Goal: Task Accomplishment & Management: Manage account settings

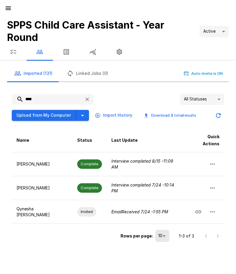
click at [10, 9] on icon "button" at bounding box center [8, 8] width 7 height 7
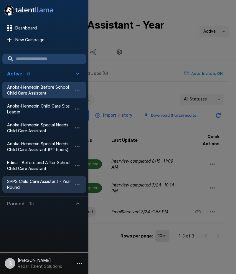
click at [32, 88] on span "Anoka-Hennepin Before School Child Care Assistant" at bounding box center [39, 90] width 65 height 12
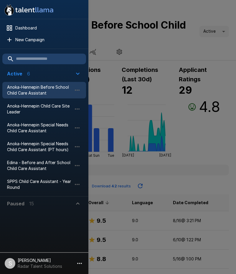
click at [171, 40] on div at bounding box center [118, 137] width 236 height 274
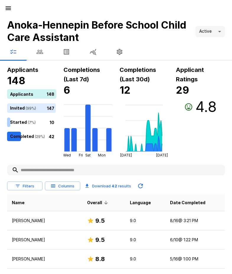
click at [41, 52] on icon "button" at bounding box center [40, 52] width 6 height 4
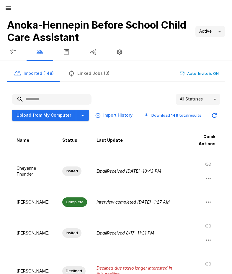
click at [52, 96] on input "text" at bounding box center [52, 99] width 80 height 11
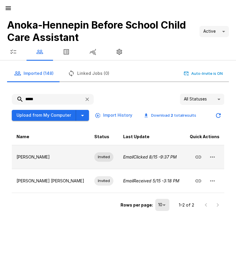
type input "*****"
click at [213, 155] on icon "button" at bounding box center [212, 157] width 7 height 7
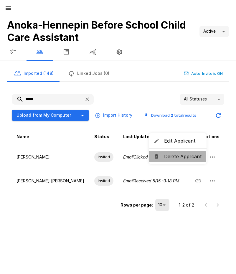
click at [177, 157] on span "Delete Applicant" at bounding box center [183, 156] width 38 height 7
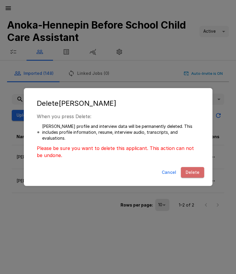
click at [194, 171] on button "Delete" at bounding box center [192, 172] width 23 height 11
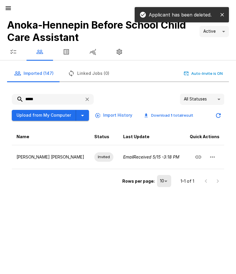
click at [124, 70] on div "Imported (147) Linked Jobs (0) Auto-Invite is ON" at bounding box center [118, 73] width 222 height 17
click at [8, 9] on icon "button" at bounding box center [8, 8] width 5 height 4
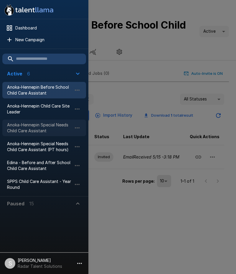
click at [25, 131] on span "Anoka-Hennepin Special Needs Child Care Assistant" at bounding box center [39, 128] width 65 height 12
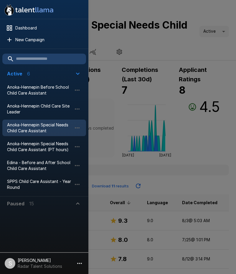
click at [149, 49] on div at bounding box center [118, 137] width 236 height 274
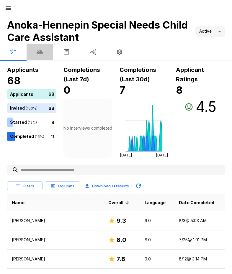
click at [41, 51] on icon "button" at bounding box center [40, 52] width 6 height 4
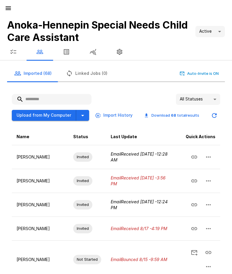
drag, startPoint x: 55, startPoint y: 98, endPoint x: 54, endPoint y: 102, distance: 4.2
click at [55, 99] on input "text" at bounding box center [52, 99] width 80 height 11
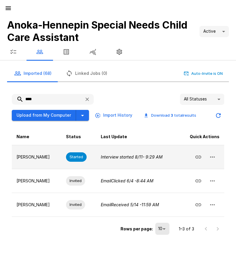
click at [214, 156] on icon "button" at bounding box center [212, 157] width 7 height 7
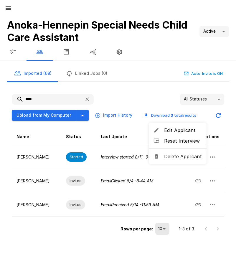
click at [189, 160] on li "Delete Applicant" at bounding box center [178, 156] width 58 height 11
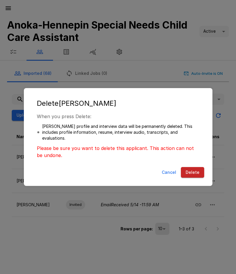
click at [196, 174] on button "Delete" at bounding box center [192, 172] width 23 height 11
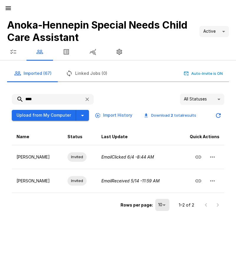
drag, startPoint x: 45, startPoint y: 98, endPoint x: 17, endPoint y: 99, distance: 28.1
click at [17, 99] on input "****" at bounding box center [46, 99] width 68 height 11
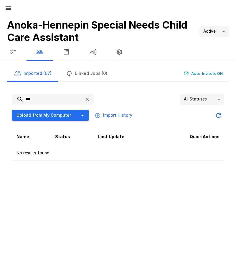
type input "***"
click at [10, 12] on button "button" at bounding box center [8, 8] width 12 height 12
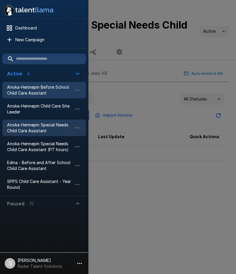
click at [29, 91] on span "Anoka-Hennepin Before School Child Care Assistant" at bounding box center [39, 90] width 65 height 12
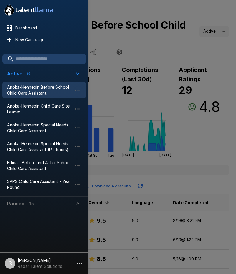
click at [170, 41] on div at bounding box center [118, 137] width 236 height 274
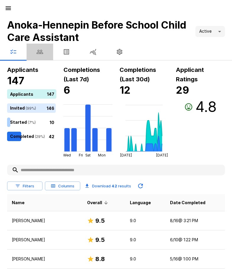
click at [39, 52] on icon "button" at bounding box center [39, 51] width 7 height 7
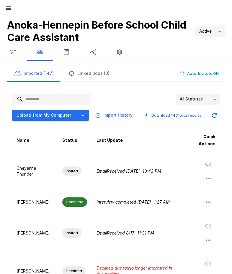
click at [33, 99] on input "text" at bounding box center [52, 99] width 80 height 11
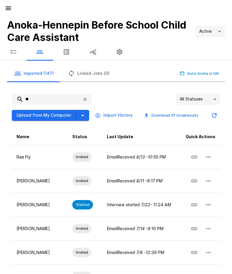
type input "**"
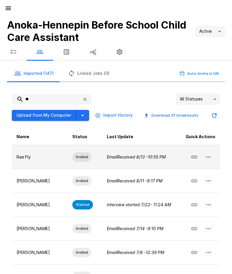
click at [213, 158] on button "button" at bounding box center [208, 157] width 14 height 14
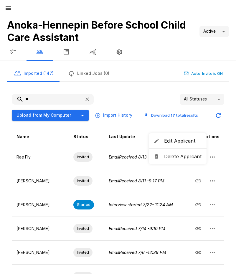
click at [190, 160] on li "Delete Applicant" at bounding box center [178, 156] width 58 height 11
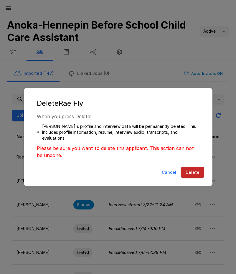
click at [194, 169] on button "Delete" at bounding box center [192, 172] width 23 height 11
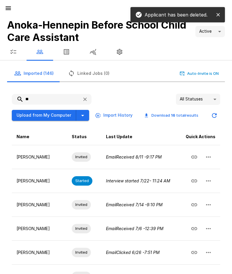
click at [150, 88] on div "** All Statuses ** Upload from My Computer Import History Download 16 total res…" at bounding box center [113, 246] width 222 height 324
click at [10, 7] on icon "button" at bounding box center [8, 8] width 5 height 4
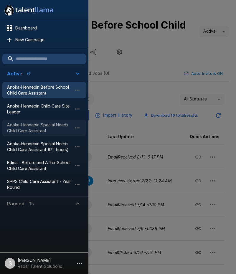
click at [30, 127] on span "Anoka-Hennepin Special Needs Child Care Assistant" at bounding box center [39, 128] width 65 height 12
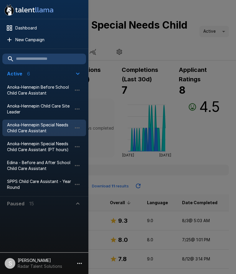
click at [142, 48] on div at bounding box center [118, 137] width 236 height 274
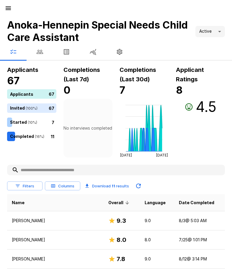
click at [41, 50] on icon "button" at bounding box center [40, 52] width 6 height 4
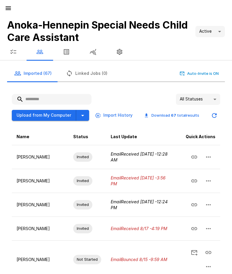
click at [41, 100] on input "text" at bounding box center [52, 99] width 80 height 11
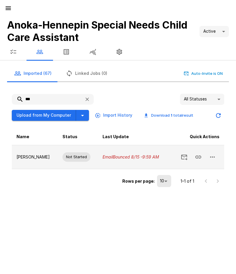
type input "***"
click at [214, 158] on icon "button" at bounding box center [212, 157] width 5 height 1
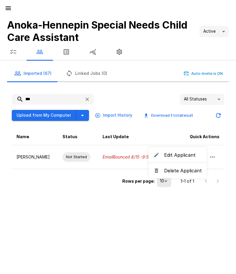
click at [195, 172] on span "Delete Applicant" at bounding box center [183, 170] width 38 height 7
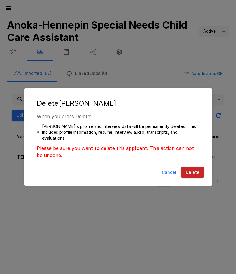
click at [199, 171] on button "Delete" at bounding box center [192, 172] width 23 height 11
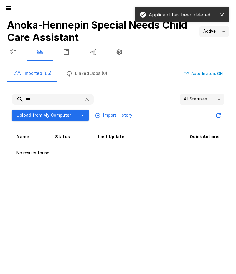
click at [10, 6] on icon "button" at bounding box center [8, 8] width 7 height 7
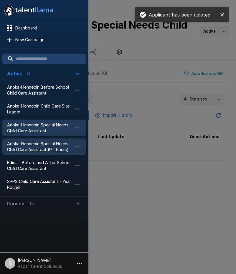
click at [26, 145] on span "Anoka-Hennepin Special Needs Child Care Assistant (PT hours)" at bounding box center [39, 147] width 65 height 12
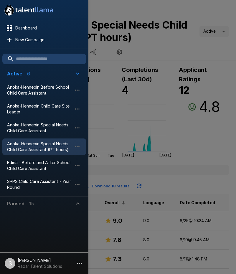
click at [162, 51] on div at bounding box center [118, 137] width 236 height 274
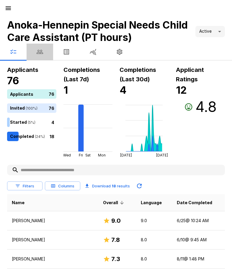
click at [44, 50] on button "button" at bounding box center [40, 52] width 27 height 17
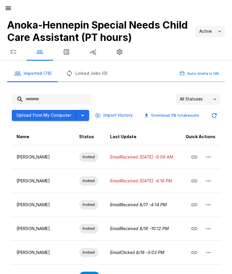
click at [42, 103] on input "text" at bounding box center [52, 99] width 80 height 11
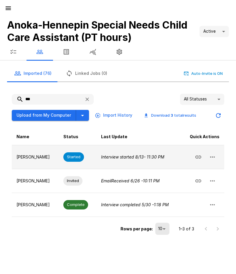
type input "***"
click at [213, 157] on icon "button" at bounding box center [212, 157] width 7 height 7
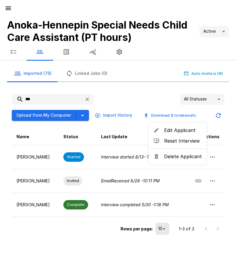
click at [193, 160] on span "Delete Applicant" at bounding box center [183, 156] width 38 height 7
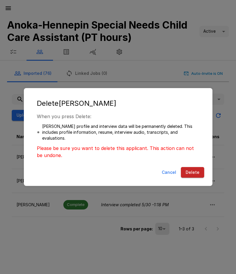
click at [190, 171] on button "Delete" at bounding box center [192, 172] width 23 height 11
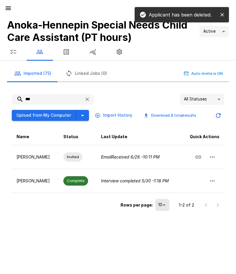
click at [6, 8] on icon "button" at bounding box center [8, 8] width 7 height 7
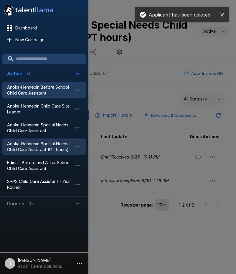
click at [31, 91] on span "Anoka-Hennepin Before School Child Care Assistant" at bounding box center [39, 90] width 65 height 12
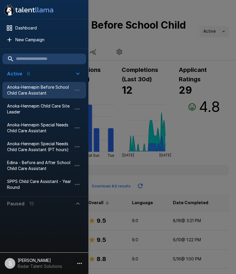
click at [141, 53] on div at bounding box center [118, 137] width 236 height 274
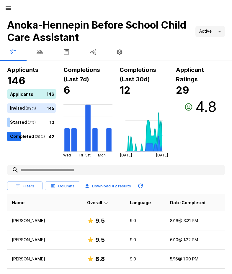
click at [37, 55] on button "button" at bounding box center [40, 52] width 27 height 17
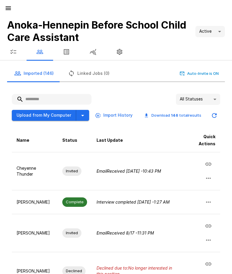
click at [52, 96] on input "text" at bounding box center [52, 99] width 80 height 11
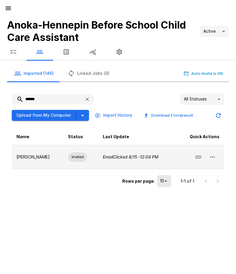
type input "******"
click at [212, 156] on icon "button" at bounding box center [212, 157] width 7 height 7
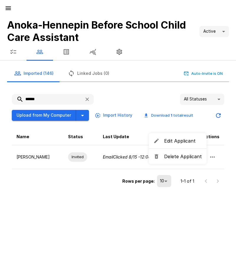
click at [188, 158] on span "Delete Applicant" at bounding box center [183, 156] width 38 height 7
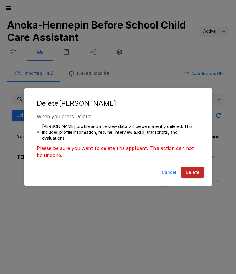
click at [193, 174] on button "Delete" at bounding box center [192, 172] width 23 height 11
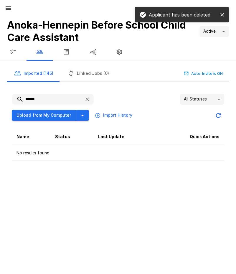
click at [40, 51] on icon "button" at bounding box center [39, 51] width 7 height 7
click at [15, 52] on icon "button" at bounding box center [13, 51] width 7 height 7
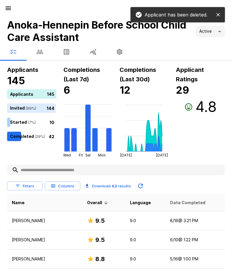
click at [192, 203] on span "Date Completed" at bounding box center [187, 202] width 35 height 7
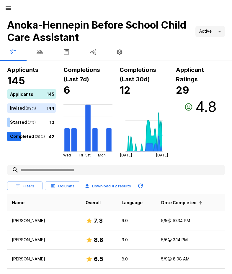
click at [184, 202] on span "Date Completed" at bounding box center [182, 202] width 43 height 7
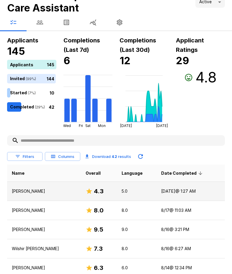
click at [34, 191] on p "[PERSON_NAME]" at bounding box center [44, 191] width 64 height 6
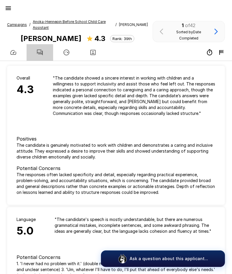
click at [39, 52] on icon "button" at bounding box center [39, 52] width 7 height 7
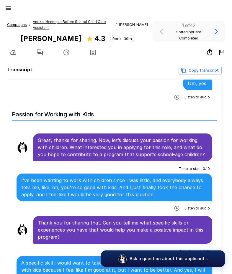
scroll to position [265, 0]
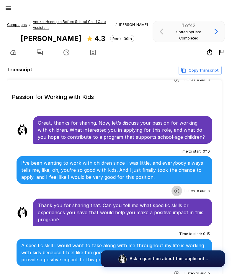
click at [176, 190] on icon "button" at bounding box center [177, 191] width 6 height 6
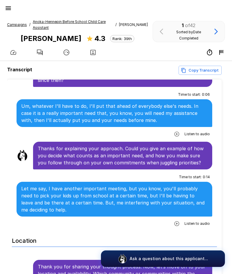
scroll to position [1061, 0]
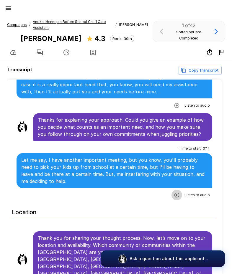
click at [174, 193] on icon "button" at bounding box center [176, 195] width 5 height 5
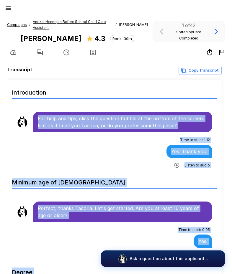
scroll to position [15, 0]
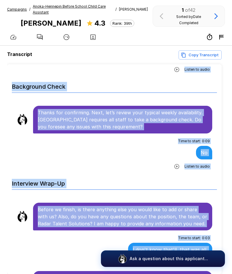
scroll to position [44, 0]
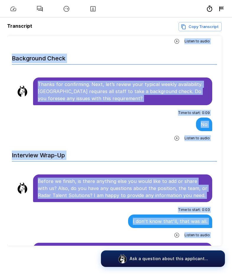
drag, startPoint x: 37, startPoint y: 119, endPoint x: 152, endPoint y: 236, distance: 164.1
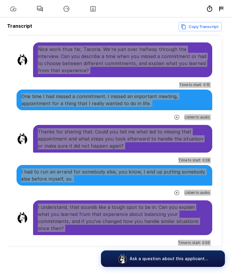
scroll to position [723, 0]
